Goal: Find specific page/section: Find specific page/section

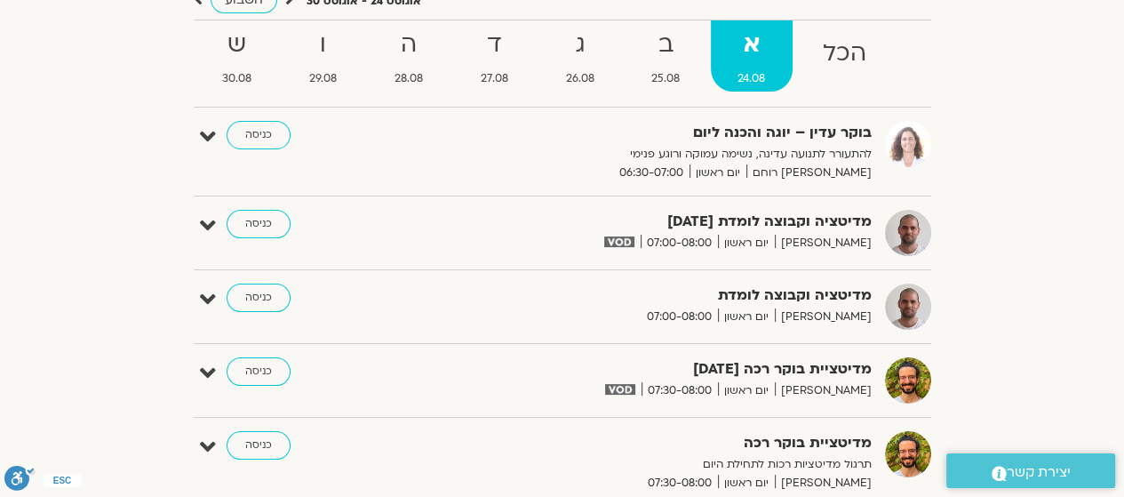
scroll to position [178, 0]
click at [594, 63] on strong "ג" at bounding box center [580, 45] width 83 height 40
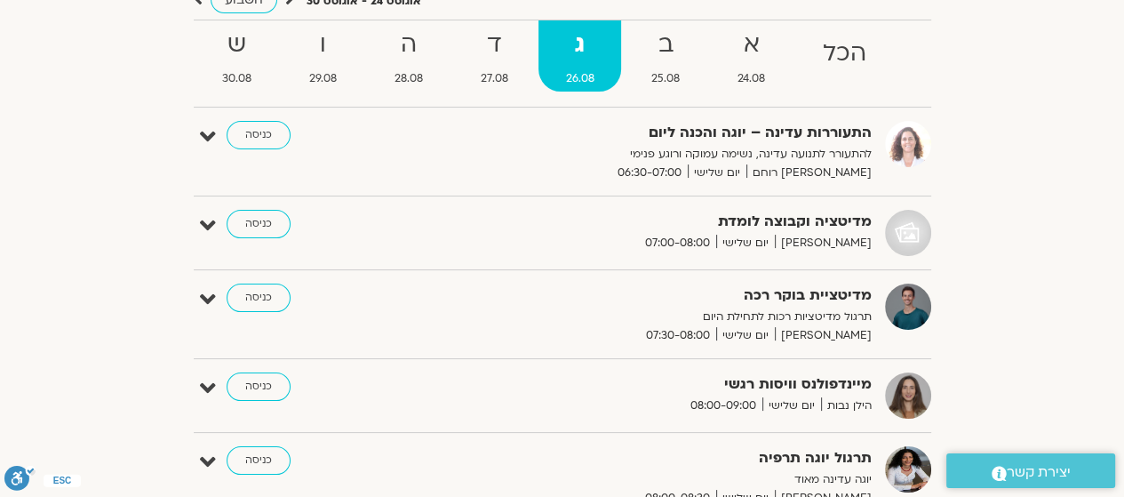
click at [651, 52] on strong "ב" at bounding box center [666, 45] width 83 height 40
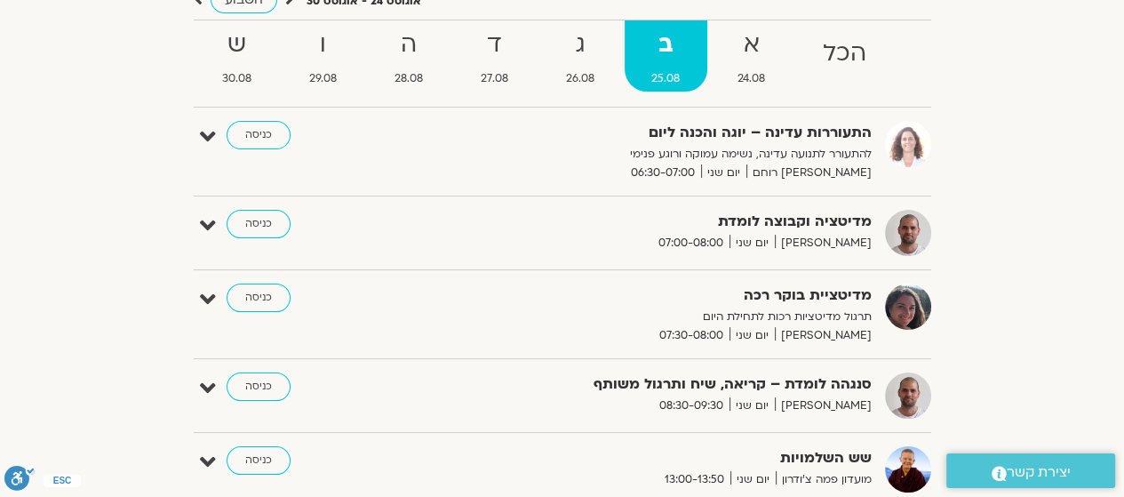
click at [734, 56] on strong "א" at bounding box center [752, 45] width 82 height 40
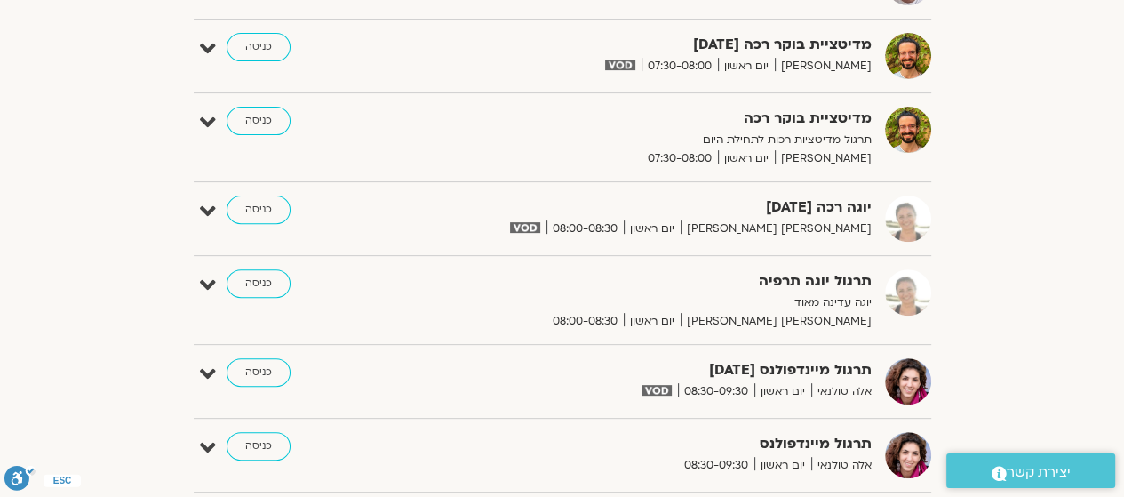
scroll to position [533, 0]
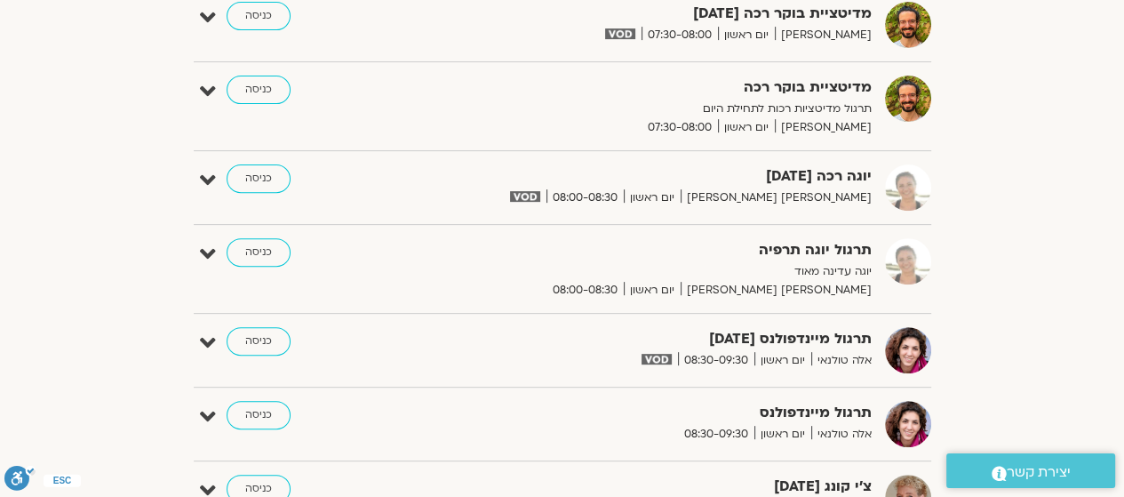
click at [266, 346] on link "כניסה" at bounding box center [259, 341] width 64 height 28
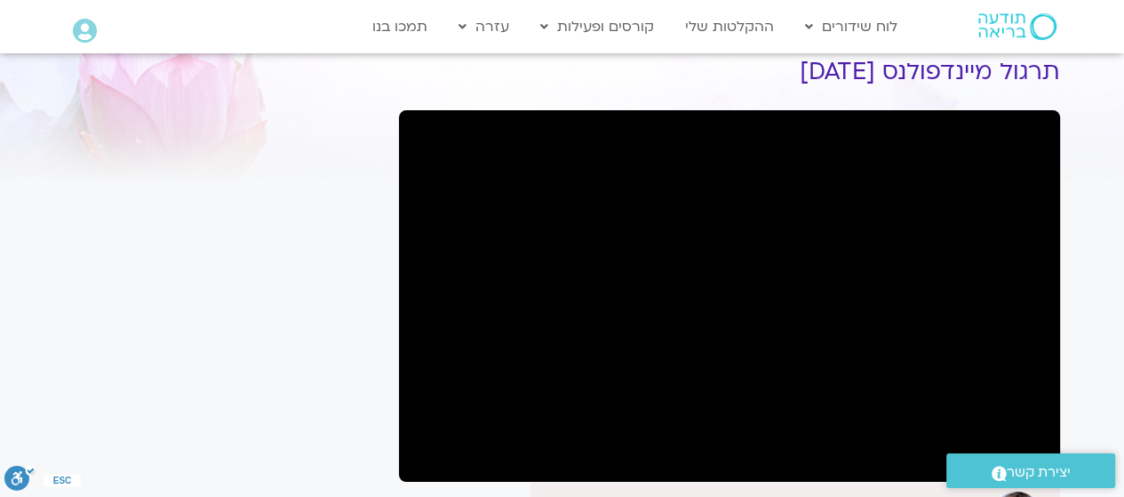
scroll to position [89, 0]
